Goal: Task Accomplishment & Management: Manage account settings

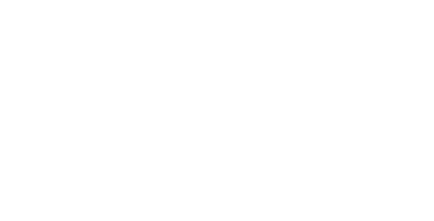
type input "[PERSON_NAME][EMAIL_ADDRESS][DOMAIN_NAME]"
click at [0, 0] on input "Sign In" at bounding box center [0, 0] width 0 height 0
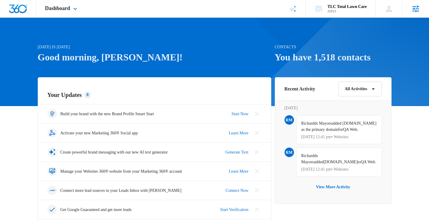
click at [416, 16] on div "Agencies Agency Management" at bounding box center [416, 8] width 27 height 17
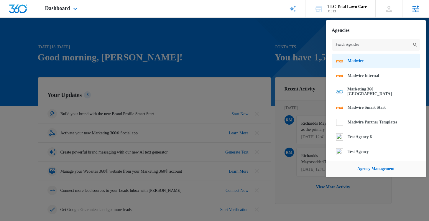
click at [375, 61] on link "Madwire" at bounding box center [376, 61] width 89 height 15
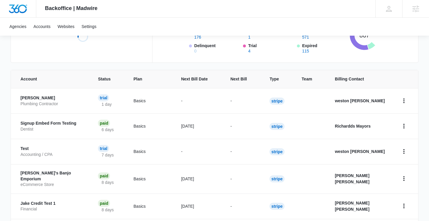
scroll to position [94, 0]
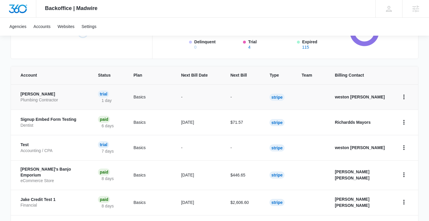
click at [44, 96] on p "Janes Plumbing" at bounding box center [51, 94] width 63 height 6
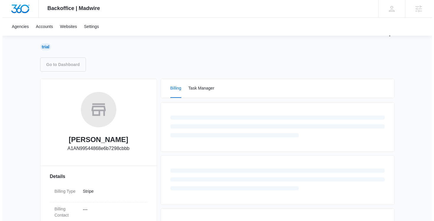
scroll to position [122, 0]
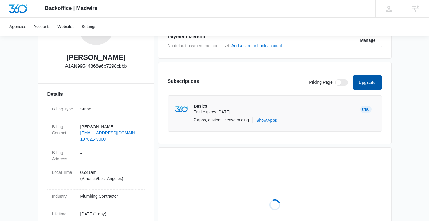
click at [373, 83] on button "Upgrade" at bounding box center [367, 83] width 29 height 14
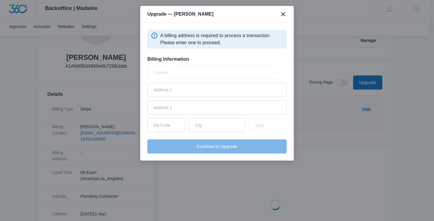
select select "US"
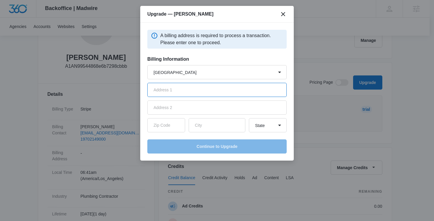
click at [205, 91] on input "text" at bounding box center [216, 90] width 139 height 14
type input "[STREET_ADDRESS]"
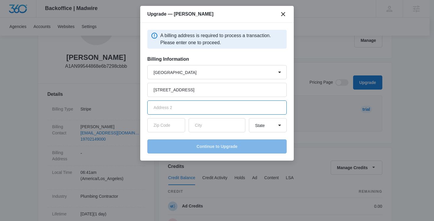
click at [202, 106] on input "text" at bounding box center [216, 108] width 139 height 14
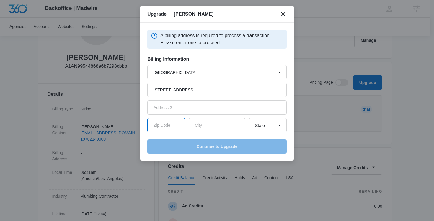
click at [167, 123] on input "text" at bounding box center [166, 125] width 38 height 14
type input "80528"
click at [205, 125] on input "text" at bounding box center [217, 125] width 57 height 14
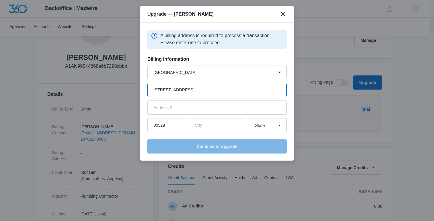
click at [202, 90] on input "[STREET_ADDRESS]" at bounding box center [216, 90] width 139 height 14
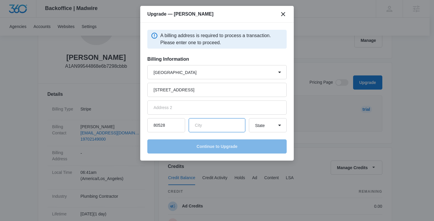
click at [206, 125] on input "text" at bounding box center [217, 125] width 57 height 14
type input "Laguna"
click at [267, 129] on select "State Alaska Alabama Arkansas American Samoa Arizona California Colorado Connec…" at bounding box center [268, 125] width 38 height 14
select select "CA"
click at [249, 118] on select "State Alaska Alabama Arkansas American Samoa Arizona California Colorado Connec…" at bounding box center [268, 125] width 38 height 14
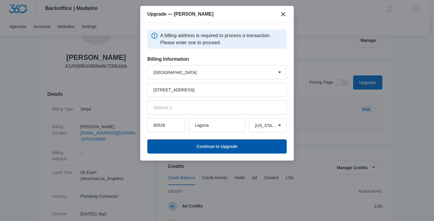
click at [232, 150] on button "Continue to Upgrade" at bounding box center [216, 147] width 139 height 14
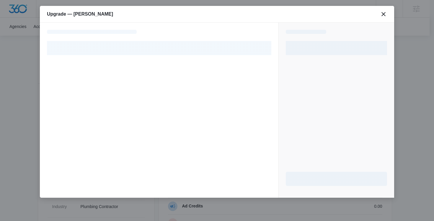
select select "NEW_METHOD"
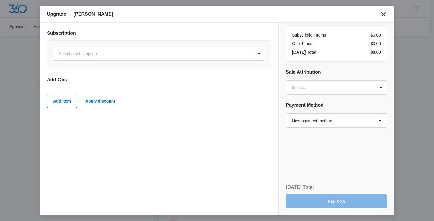
scroll to position [0, 0]
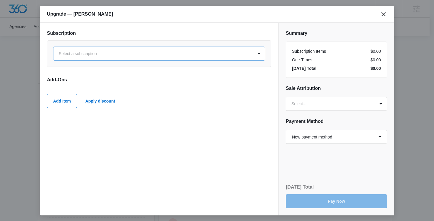
click at [207, 55] on div at bounding box center [152, 53] width 187 height 7
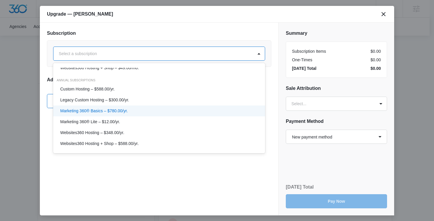
scroll to position [160, 0]
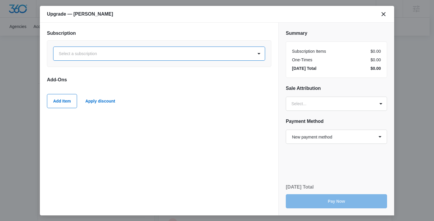
click at [145, 57] on div at bounding box center [152, 53] width 187 height 7
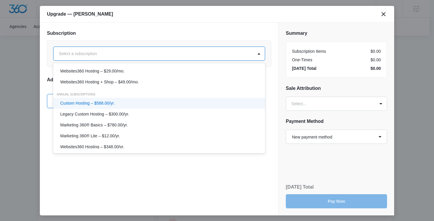
scroll to position [142, 0]
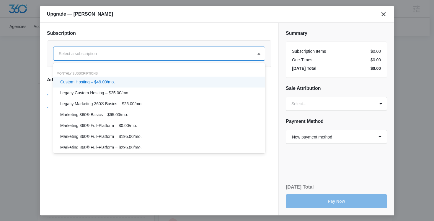
click at [159, 55] on div at bounding box center [152, 53] width 187 height 7
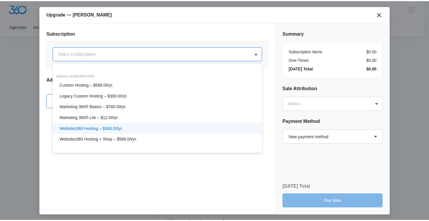
scroll to position [0, 0]
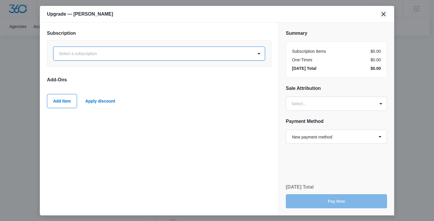
click at [383, 13] on icon "close" at bounding box center [383, 14] width 4 height 4
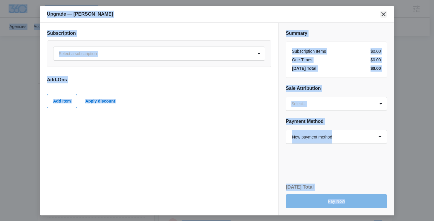
click at [385, 16] on icon "close" at bounding box center [383, 14] width 4 height 4
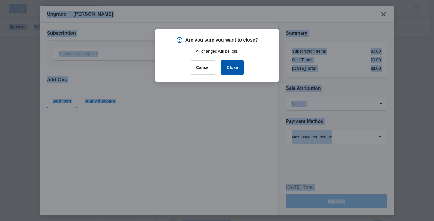
click at [238, 67] on button "Close" at bounding box center [232, 67] width 24 height 14
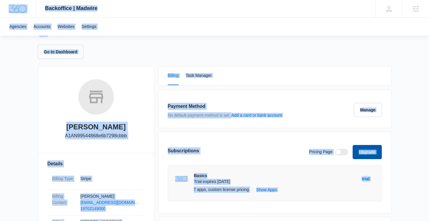
scroll to position [52, 0]
click at [43, 30] on link "Accounts" at bounding box center [42, 27] width 24 height 18
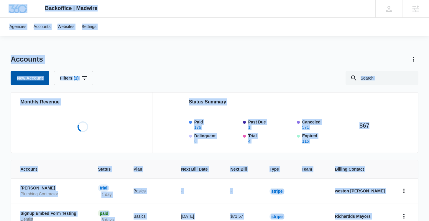
click at [40, 76] on link "New Account" at bounding box center [30, 78] width 38 height 14
select select "US"
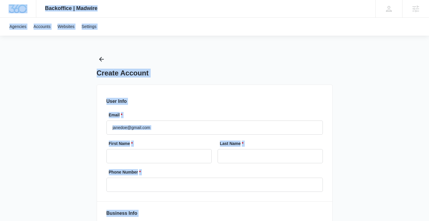
select select "America/New_York"
click at [142, 122] on input "Email *" at bounding box center [215, 128] width 217 height 14
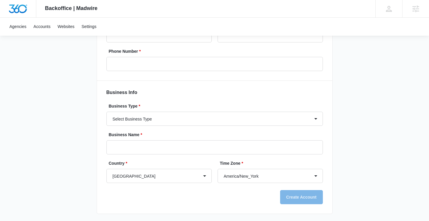
scroll to position [66, 0]
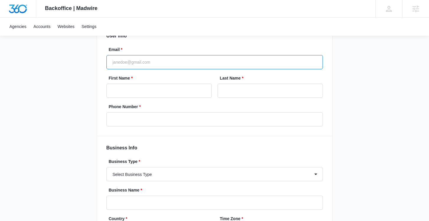
click at [145, 61] on input "Email *" at bounding box center [215, 62] width 217 height 14
click at [154, 66] on input "richard.mayor+BCSUPtesting@madwire.com" at bounding box center [215, 62] width 217 height 14
type input "[PERSON_NAME][EMAIL_ADDRESS][DOMAIN_NAME]"
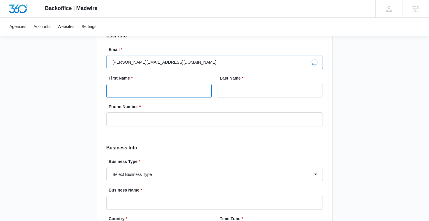
type input "Richardds"
type input "Mayors"
type input "(908) 210-9411"
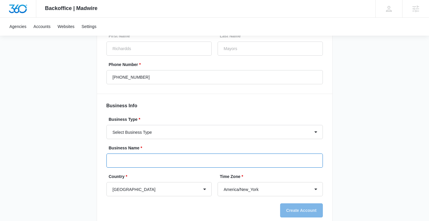
scroll to position [121, 0]
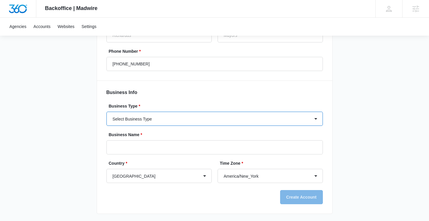
click at [198, 112] on select "Select Business Type Accounting / CPA Accounting/CPA Ashley Furniture Smart Sta…" at bounding box center [215, 119] width 217 height 14
select select "33"
click at [107, 112] on select "Select Business Type Accounting / CPA Accounting/CPA Ashley Furniture Smart Sta…" at bounding box center [215, 119] width 217 height 14
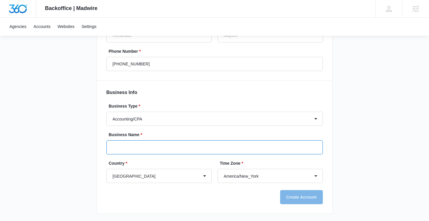
click at [174, 146] on input "Business Name *" at bounding box center [215, 147] width 217 height 14
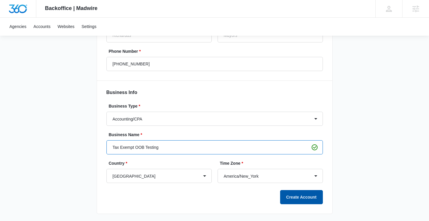
type input "Tax Exempt OOB Testing"
click at [310, 199] on button "Create Account" at bounding box center [301, 197] width 43 height 14
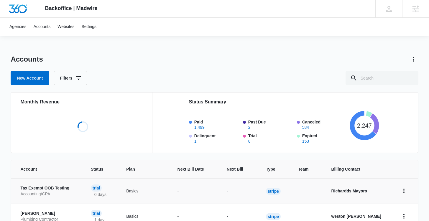
click at [69, 189] on p "Tax Exempt OOB Testing" at bounding box center [48, 189] width 56 height 6
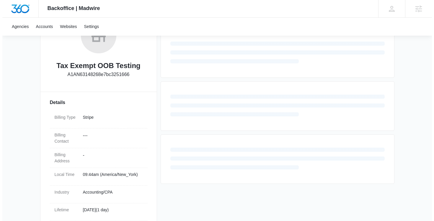
scroll to position [142, 0]
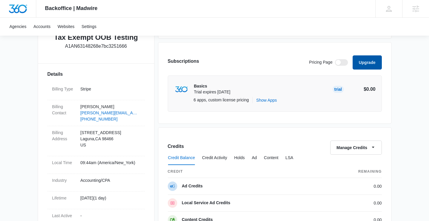
click at [371, 64] on button "Upgrade" at bounding box center [367, 62] width 29 height 14
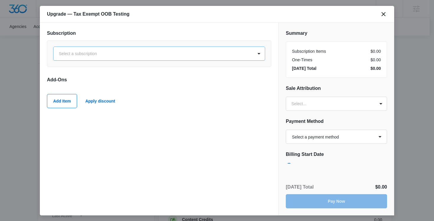
click at [147, 52] on div at bounding box center [152, 53] width 187 height 7
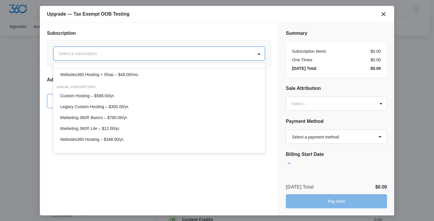
scroll to position [160, 0]
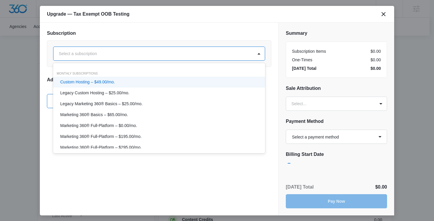
click at [109, 55] on div at bounding box center [152, 53] width 187 height 7
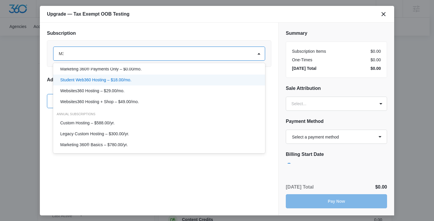
scroll to position [0, 0]
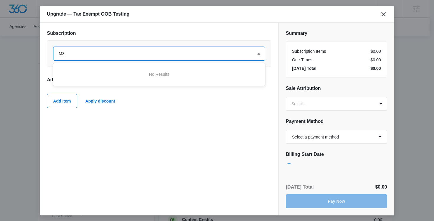
type input "M"
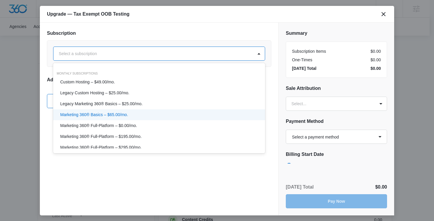
click at [120, 110] on div "Marketing 360® Basics – $65.00/mo." at bounding box center [159, 114] width 212 height 11
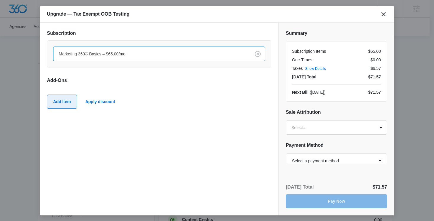
click at [72, 102] on button "Add Item" at bounding box center [62, 102] width 30 height 14
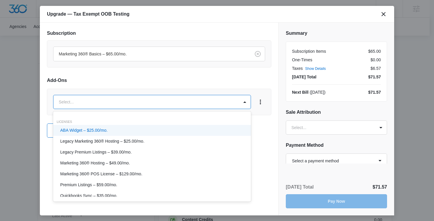
click at [94, 103] on body "Backoffice | Madwire Apps Settings Richardds Mayors richard.mayor@madwire.com M…" at bounding box center [217, 151] width 434 height 587
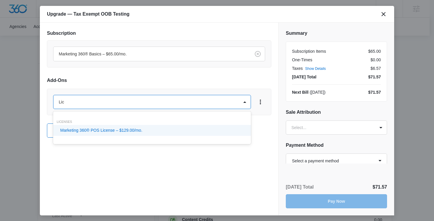
click at [151, 49] on div at bounding box center [217, 110] width 434 height 221
type input "Lic"
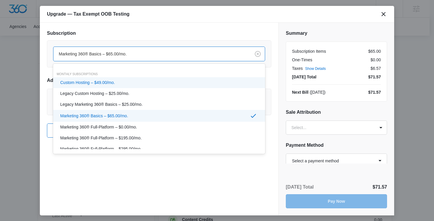
click at [149, 51] on div at bounding box center [151, 53] width 184 height 7
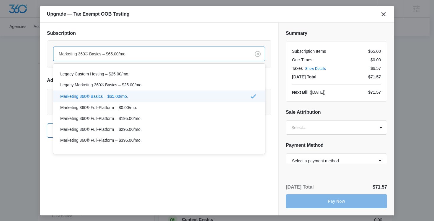
scroll to position [41, 0]
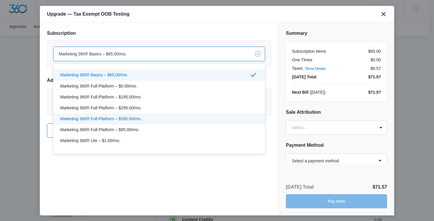
click at [123, 119] on p "Marketing 360® Full-Platform – $395.00/mo." at bounding box center [100, 119] width 81 height 6
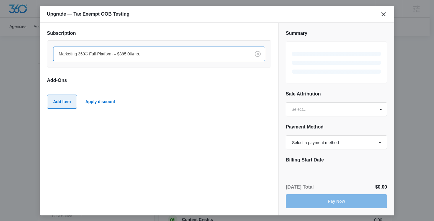
click at [69, 104] on button "Add Item" at bounding box center [62, 102] width 30 height 14
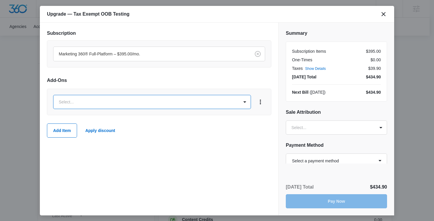
click at [97, 99] on body "Backoffice | Madwire Apps Settings Richardds Mayors richard.mayor@madwire.com M…" at bounding box center [217, 151] width 434 height 587
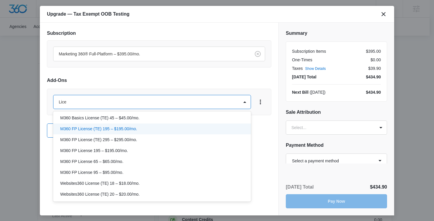
scroll to position [33, 0]
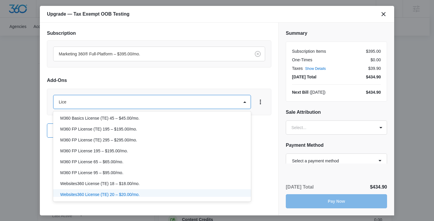
click at [165, 58] on div at bounding box center [217, 110] width 434 height 221
type input "Lice"
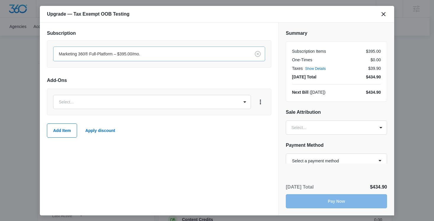
click at [164, 58] on div "Marketing 360® Full-Platform – $395.00/mo." at bounding box center [151, 54] width 197 height 13
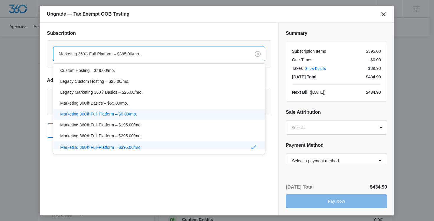
scroll to position [13, 0]
click at [131, 112] on p "Marketing 360® Full-Platform – $0.00/mo." at bounding box center [98, 113] width 77 height 6
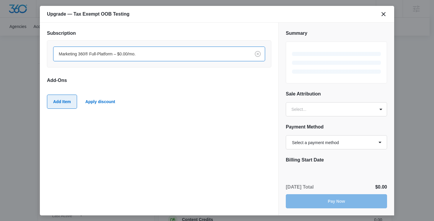
click at [71, 102] on button "Add Item" at bounding box center [62, 102] width 30 height 14
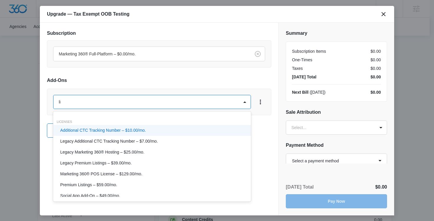
type input "lic"
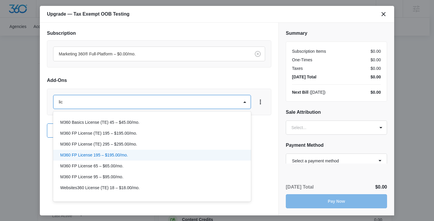
scroll to position [30, 0]
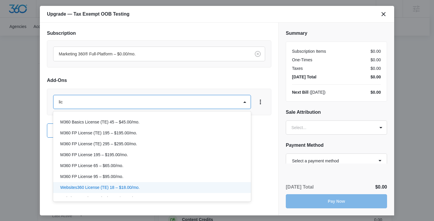
click at [101, 185] on p "Websites360 License (TE) 18 – $18.00/mo." at bounding box center [99, 188] width 79 height 6
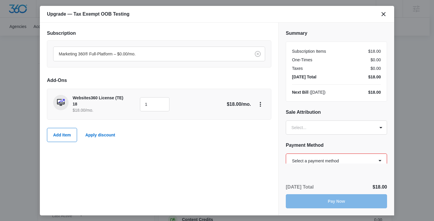
click at [324, 155] on select "Select a payment method Visa ending in 1111 Visa ending in 1111 Visa ending in …" at bounding box center [336, 161] width 101 height 14
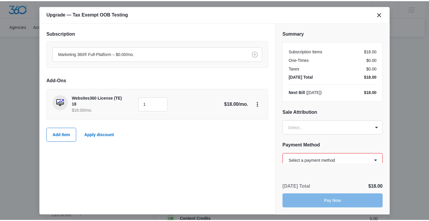
scroll to position [4, 0]
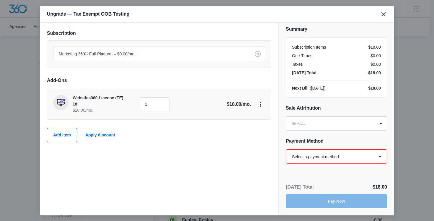
select select "pm_1RREmVA4n8RTgNjUKzio8Pm3"
click at [286, 150] on select "Select a payment method Visa ending in 1111 Visa ending in 1111 Visa ending in …" at bounding box center [336, 157] width 101 height 14
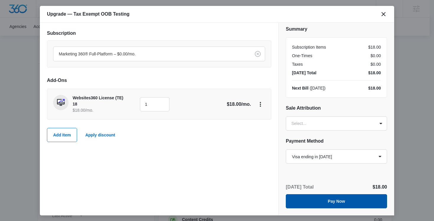
click at [342, 204] on button "Pay Now" at bounding box center [336, 201] width 101 height 14
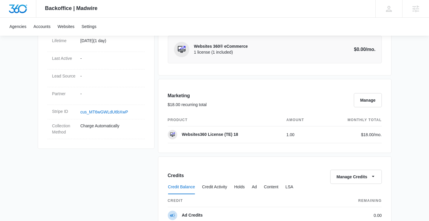
scroll to position [281, 0]
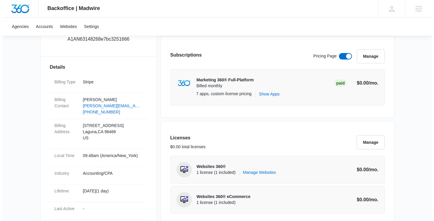
scroll to position [149, 0]
click at [366, 141] on button "Manage" at bounding box center [368, 142] width 28 height 14
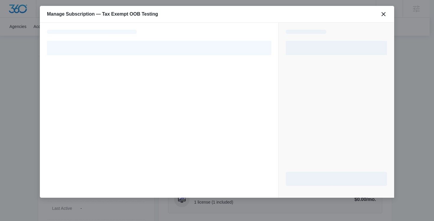
select select "pm_1RREmVA4n8RTgNjUKzio8Pm3"
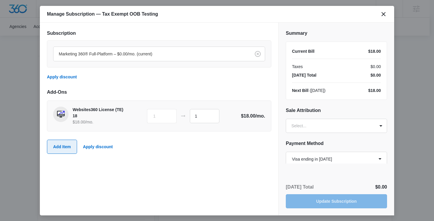
click at [69, 143] on button "Add Item" at bounding box center [62, 147] width 30 height 14
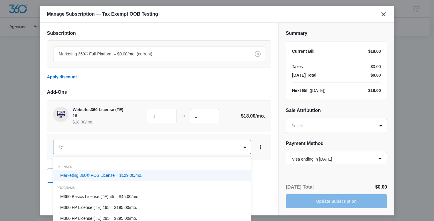
type input "lice"
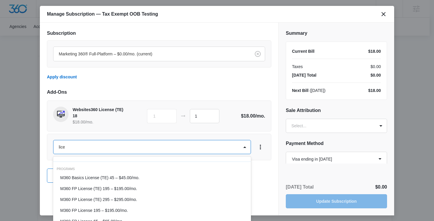
scroll to position [30, 0]
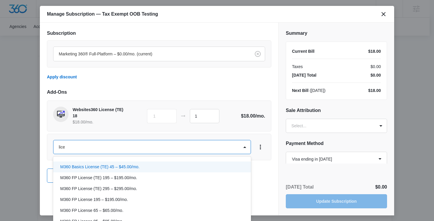
click at [138, 170] on p "M360 Basics License (TE) 45 – $45.00/mo." at bounding box center [99, 167] width 79 height 6
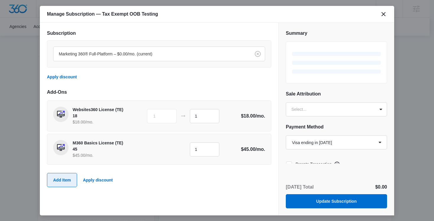
click at [67, 176] on button "Add Item" at bounding box center [62, 180] width 30 height 14
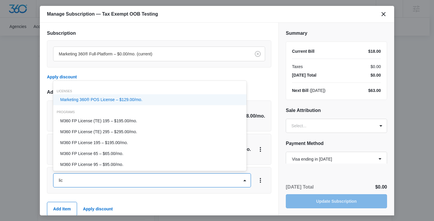
type input "lice"
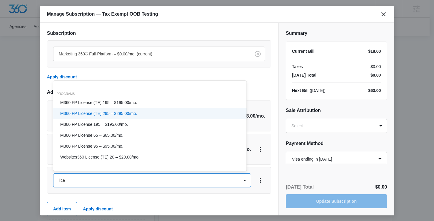
scroll to position [11, 0]
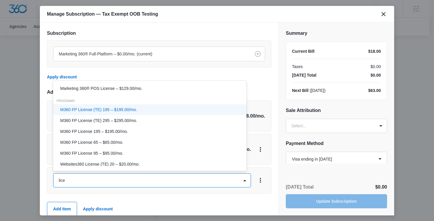
click at [121, 109] on p "M360 FP License (TE) 195 – $195.00/mo." at bounding box center [98, 110] width 77 height 6
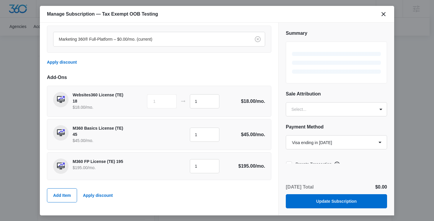
scroll to position [18, 0]
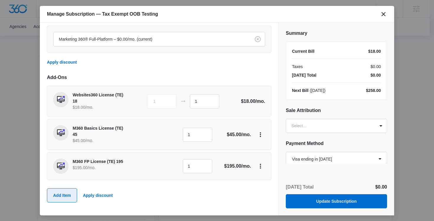
click at [66, 191] on button "Add Item" at bounding box center [62, 196] width 30 height 14
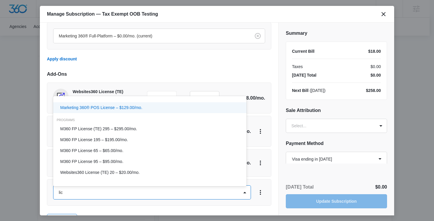
scroll to position [7, 0]
type input "lice"
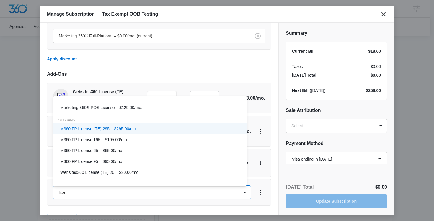
click at [117, 131] on p "M360 FP License (TE) 295 – $295.00/mo." at bounding box center [98, 129] width 77 height 6
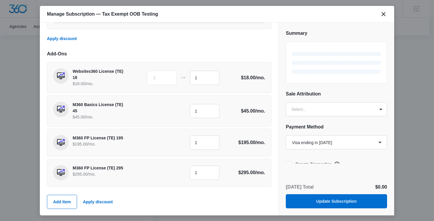
scroll to position [51, 0]
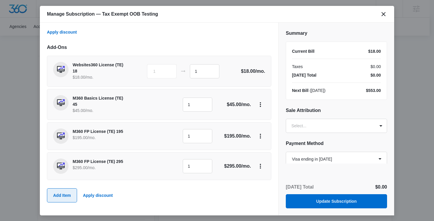
click at [68, 199] on button "Add Item" at bounding box center [62, 196] width 30 height 14
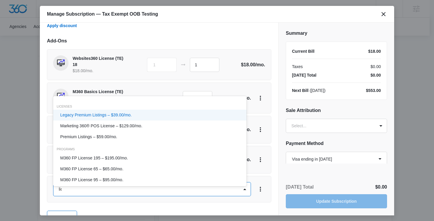
type input "lice"
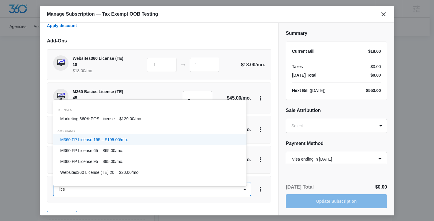
click at [106, 142] on p "M360 FP License 195 – $195.00/mo." at bounding box center [94, 140] width 68 height 6
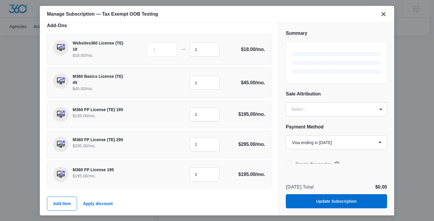
scroll to position [81, 0]
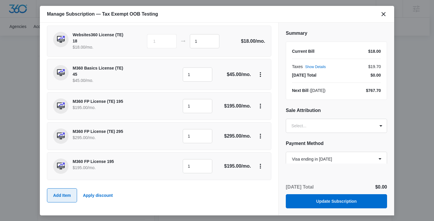
click at [73, 200] on button "Add Item" at bounding box center [62, 196] width 30 height 14
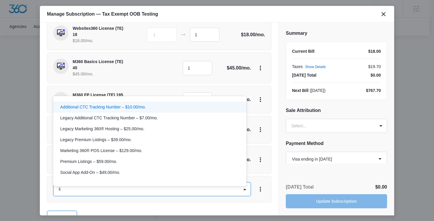
scroll to position [0, 0]
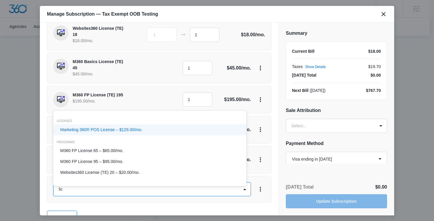
type input "lice"
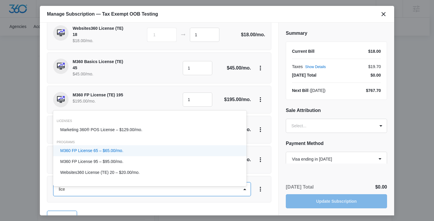
click at [129, 151] on div "M360 FP License 65 – $65.00/mo." at bounding box center [149, 151] width 178 height 6
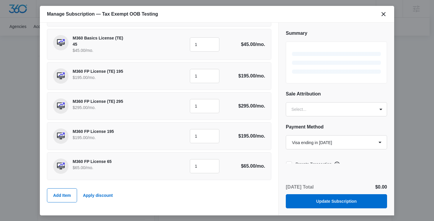
scroll to position [112, 0]
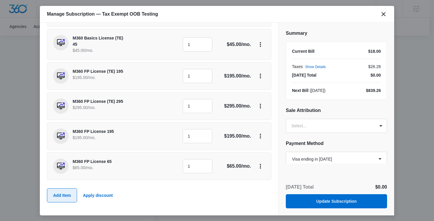
click at [63, 199] on button "Add Item" at bounding box center [62, 196] width 30 height 14
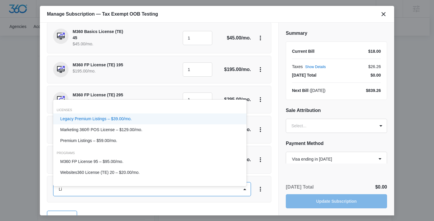
type input "Lic"
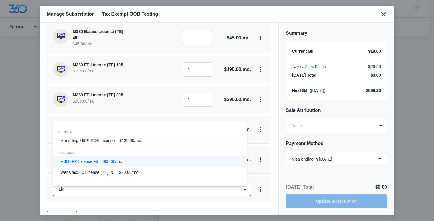
click at [109, 160] on p "M360 FP License 95 – $95.00/mo." at bounding box center [91, 162] width 63 height 6
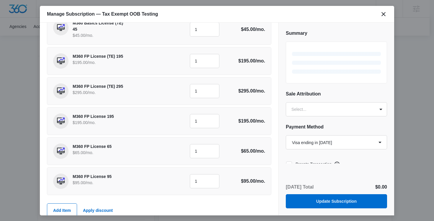
scroll to position [142, 0]
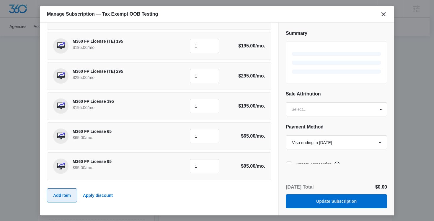
click at [64, 193] on button "Add Item" at bounding box center [62, 196] width 30 height 14
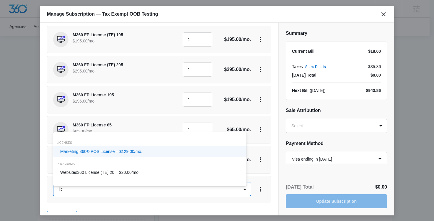
type input "lice"
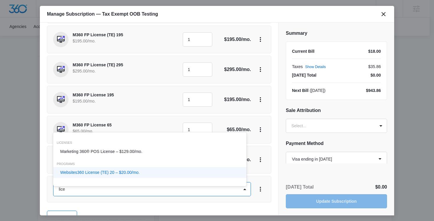
click at [123, 171] on p "Websites360 License (TE) 20 – $20.00/mo." at bounding box center [99, 173] width 79 height 6
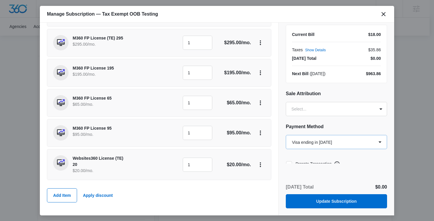
scroll to position [24, 0]
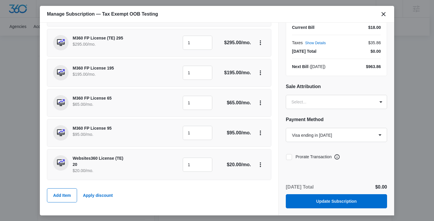
click at [289, 156] on icon at bounding box center [288, 157] width 5 height 5
click at [286, 157] on input "Prorate Transaction" at bounding box center [286, 157] width 0 height 0
checkbox input "true"
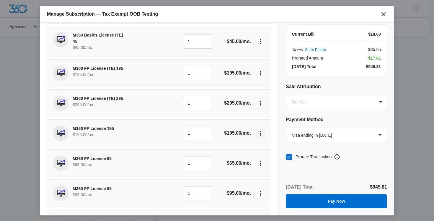
scroll to position [157, 0]
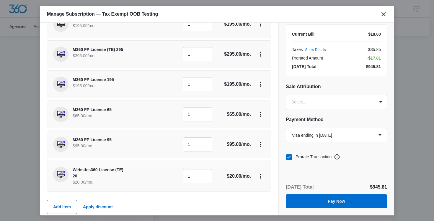
click at [320, 50] on button "Show Details" at bounding box center [315, 50] width 21 height 4
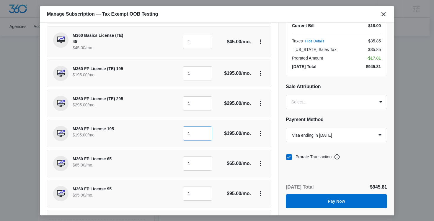
scroll to position [0, 0]
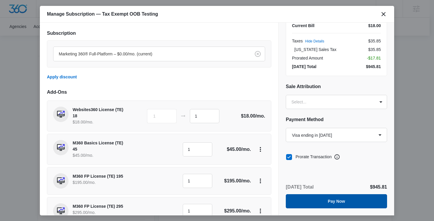
click at [325, 199] on button "Pay Now" at bounding box center [336, 201] width 101 height 14
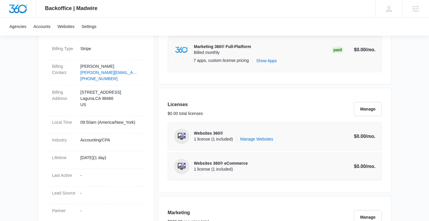
scroll to position [184, 0]
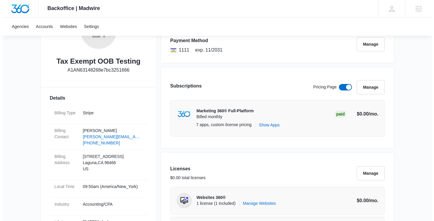
scroll to position [118, 0]
click at [360, 84] on button "Manage" at bounding box center [368, 88] width 28 height 14
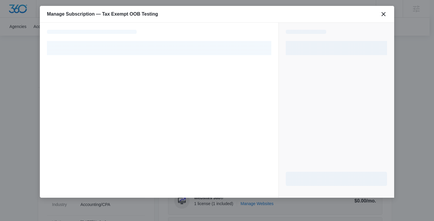
select select "pm_1RREmVA4n8RTgNjUKzio8Pm3"
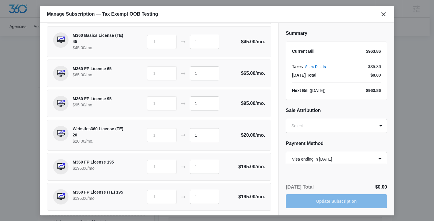
scroll to position [175, 0]
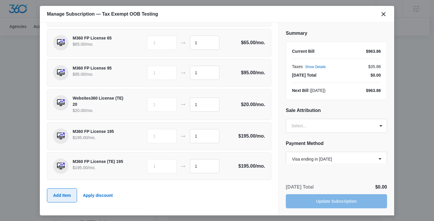
click at [71, 198] on button "Add Item" at bounding box center [62, 196] width 30 height 14
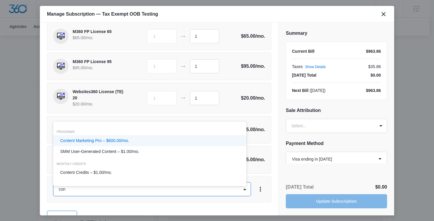
type input "cont"
click at [115, 142] on p "Content Marketing Pro – $600.00/mo." at bounding box center [94, 141] width 69 height 6
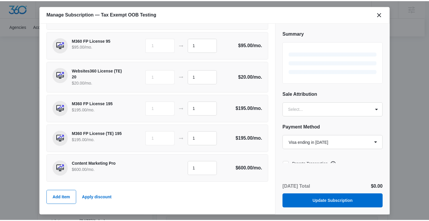
scroll to position [205, 0]
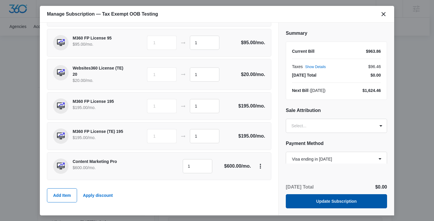
click at [344, 197] on button "Update Subscription" at bounding box center [336, 201] width 101 height 14
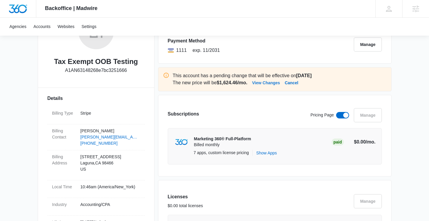
click at [279, 83] on button "View Changes" at bounding box center [266, 82] width 28 height 7
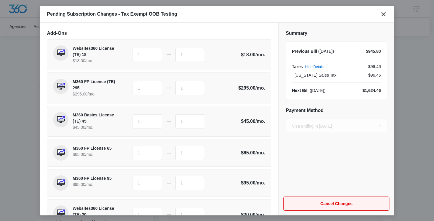
click at [329, 201] on button "Cancel Changes" at bounding box center [336, 204] width 106 height 14
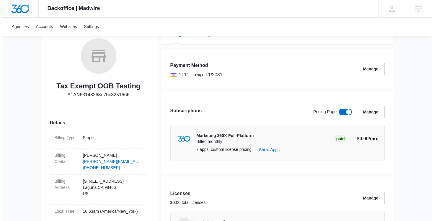
scroll to position [88, 0]
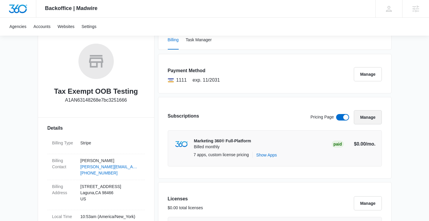
click at [363, 118] on button "Manage" at bounding box center [368, 117] width 28 height 14
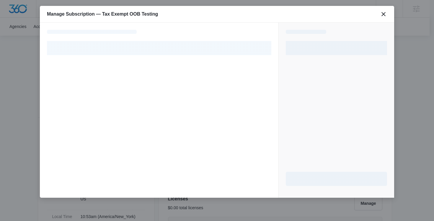
select select "pm_1RREmVA4n8RTgNjUKzio8Pm3"
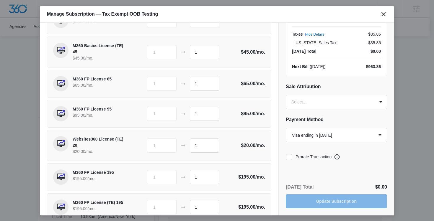
scroll to position [175, 0]
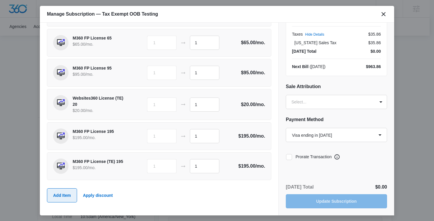
click at [58, 195] on button "Add Item" at bounding box center [62, 196] width 30 height 14
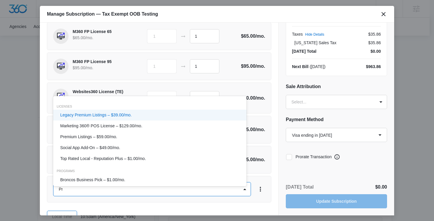
type input "Pro"
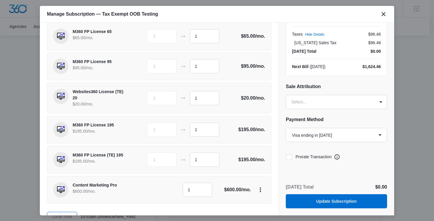
click at [287, 157] on icon at bounding box center [289, 157] width 4 height 3
click at [286, 157] on input "Prorate Transaction" at bounding box center [286, 157] width 0 height 0
checkbox input "true"
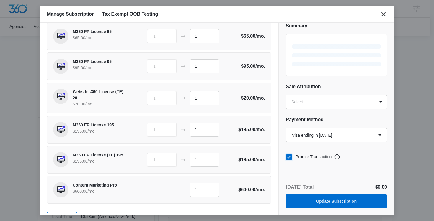
scroll to position [7, 0]
click at [320, 203] on button "Update Subscription" at bounding box center [336, 201] width 101 height 14
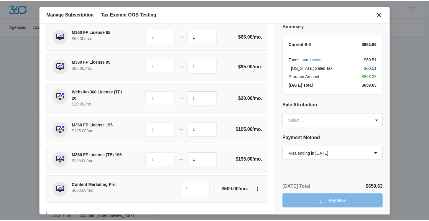
scroll to position [0, 0]
